Goal: Information Seeking & Learning: Learn about a topic

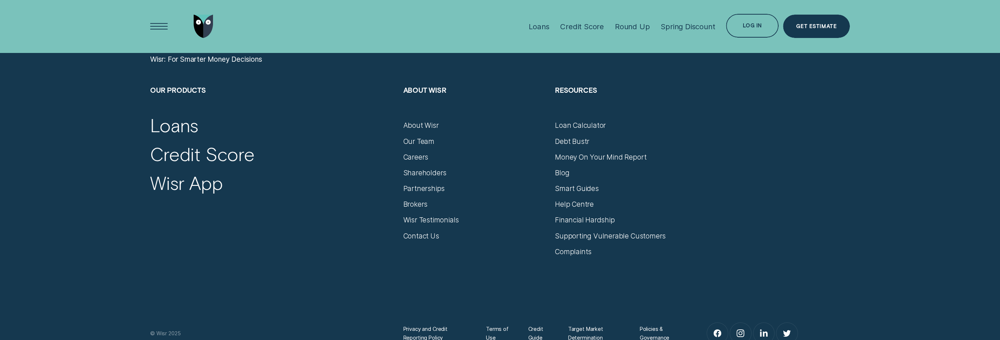
scroll to position [4377, 0]
click at [418, 130] on div "About Wisr" at bounding box center [420, 126] width 35 height 9
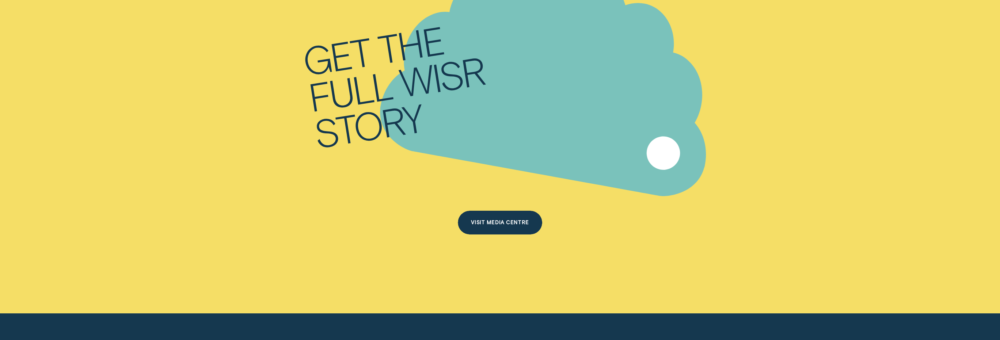
scroll to position [5224, 0]
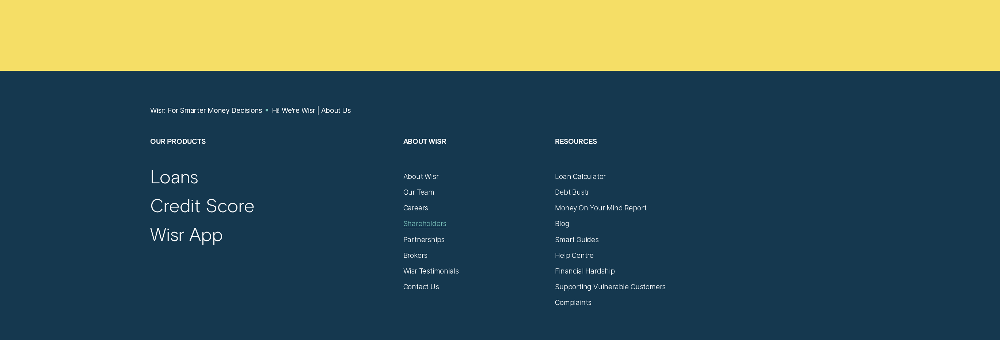
click at [432, 222] on div "Shareholders" at bounding box center [424, 223] width 43 height 9
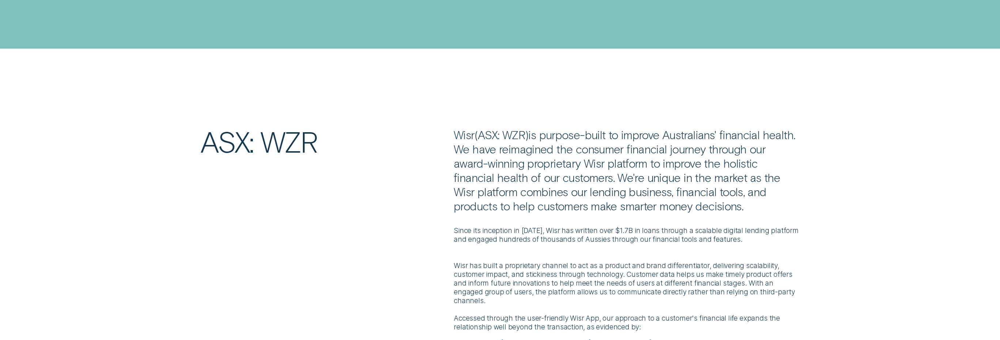
scroll to position [146, 0]
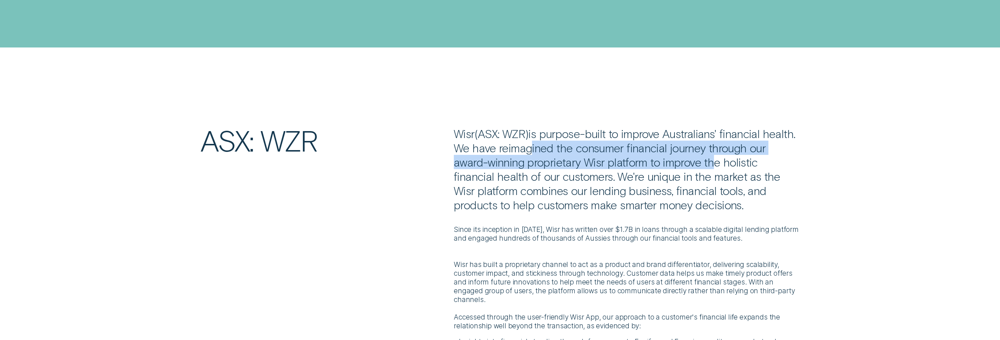
drag, startPoint x: 526, startPoint y: 149, endPoint x: 671, endPoint y: 159, distance: 145.1
click at [671, 159] on p "Wisr ( ASX: WZR ) is purpose-built to improve Australians' financial health. We…" at bounding box center [627, 168] width 346 height 85
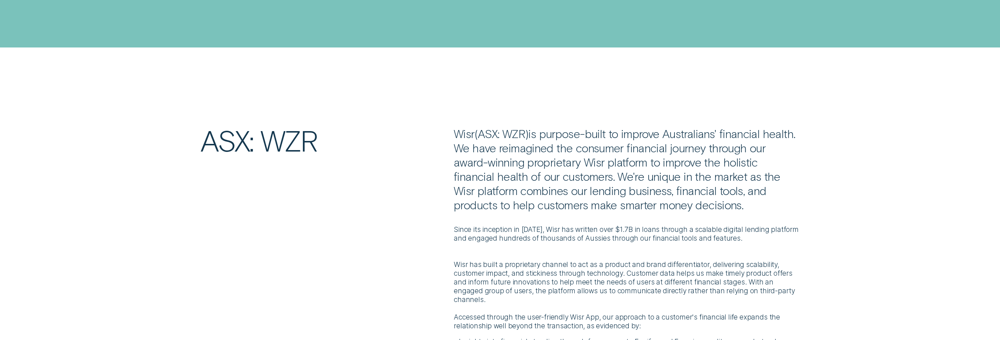
click at [670, 180] on p "Wisr ( ASX: WZR ) is purpose-built to improve Australians' financial health. We…" at bounding box center [627, 168] width 346 height 85
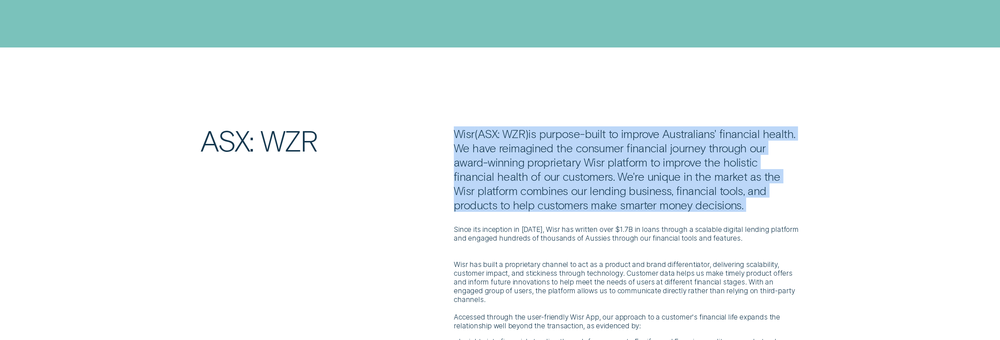
click at [670, 180] on p "Wisr ( ASX: WZR ) is purpose-built to improve Australians' financial health. We…" at bounding box center [627, 168] width 346 height 85
click at [661, 209] on p "Wisr ( ASX: WZR ) is purpose-built to improve Australians' financial health. We…" at bounding box center [627, 168] width 346 height 85
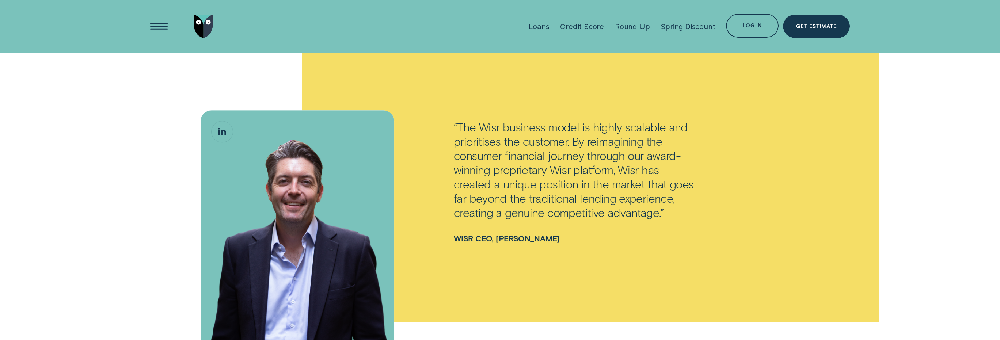
scroll to position [804, 0]
